Goal: Find specific page/section: Find specific page/section

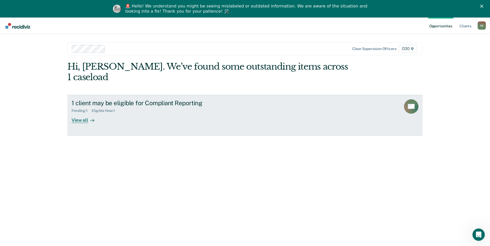
click at [81, 113] on div "View all" at bounding box center [85, 118] width 29 height 10
